Goal: Task Accomplishment & Management: Use online tool/utility

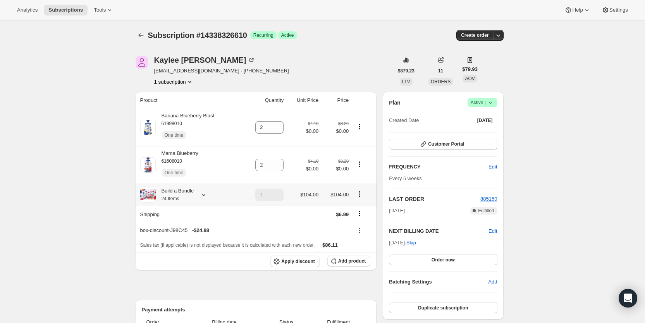
scroll to position [167, 0]
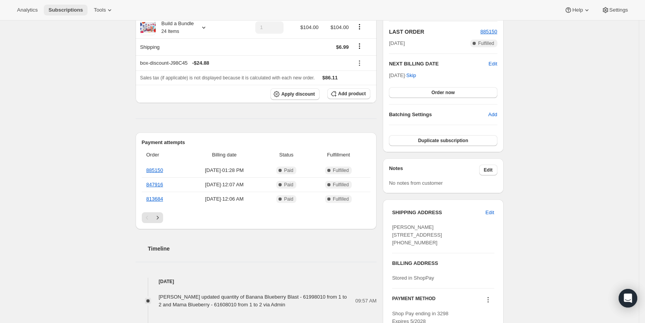
click at [64, 7] on span "Subscriptions" at bounding box center [65, 10] width 34 height 6
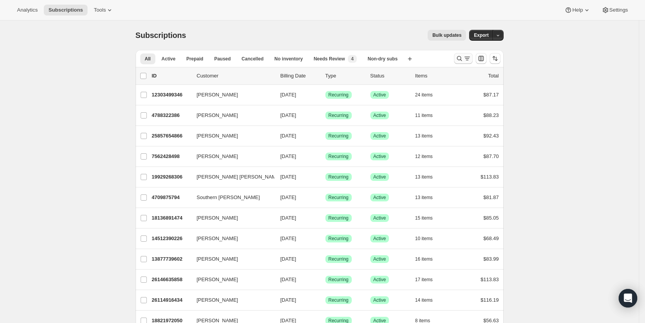
click at [463, 59] on icon "Search and filter results" at bounding box center [460, 59] width 8 height 8
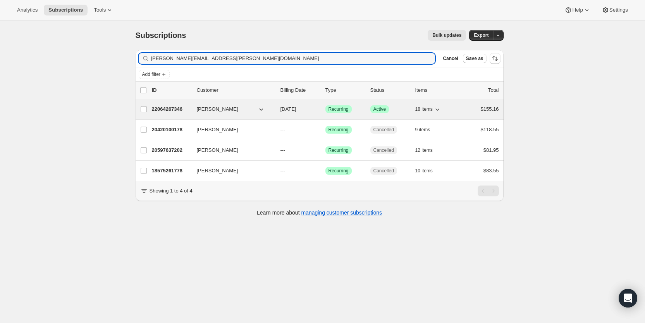
type input "[PERSON_NAME][EMAIL_ADDRESS][PERSON_NAME][DOMAIN_NAME]"
click at [296, 111] on span "[DATE]" at bounding box center [288, 109] width 16 height 6
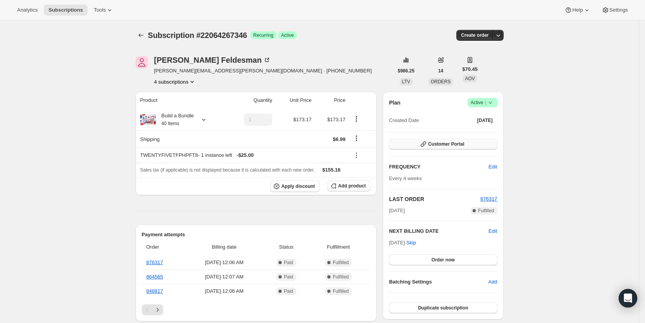
click at [482, 141] on button "Customer Portal" at bounding box center [443, 144] width 108 height 11
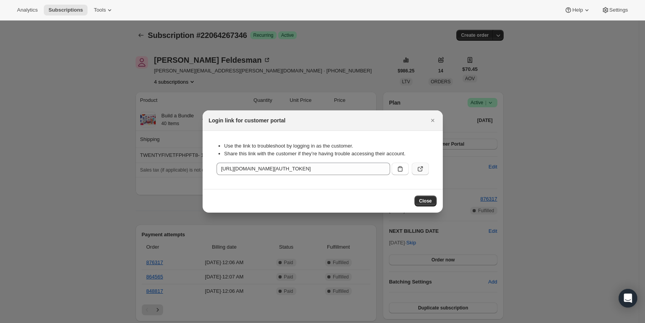
click at [419, 169] on icon ":rgb:" at bounding box center [420, 169] width 8 height 8
click at [103, 58] on div at bounding box center [322, 161] width 645 height 323
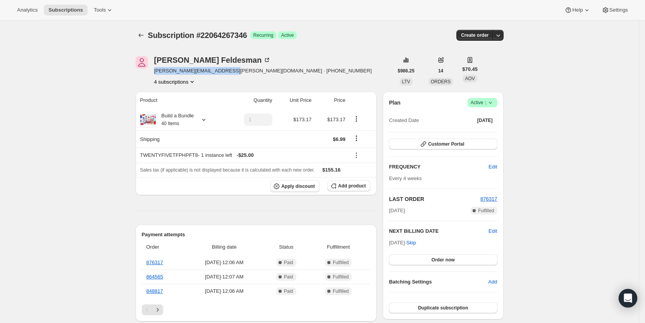
drag, startPoint x: 223, startPoint y: 73, endPoint x: 157, endPoint y: 72, distance: 65.9
click at [157, 72] on span "[PERSON_NAME][EMAIL_ADDRESS][PERSON_NAME][DOMAIN_NAME] · [PHONE_NUMBER]" at bounding box center [263, 71] width 218 height 8
copy span "[PERSON_NAME][EMAIL_ADDRESS][PERSON_NAME][DOMAIN_NAME]"
